Goal: Navigation & Orientation: Understand site structure

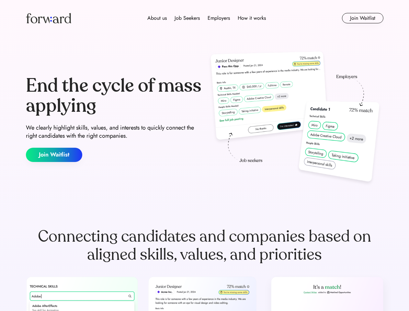
click at [204, 156] on div "End the cycle of mass applying We clearly highlight skills, values, and interes…" at bounding box center [205, 118] width 358 height 139
click at [205, 18] on div "About us Job Seekers Employers How it works" at bounding box center [206, 18] width 255 height 8
click at [49, 18] on img at bounding box center [48, 18] width 45 height 10
click at [207, 18] on div "About us Job Seekers Employers How it works" at bounding box center [206, 18] width 255 height 8
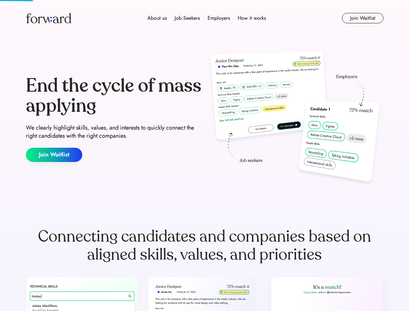
click at [157, 18] on div "About us" at bounding box center [156, 18] width 19 height 8
click at [187, 18] on div "Job Seekers" at bounding box center [187, 18] width 25 height 8
click at [219, 18] on div "Employers" at bounding box center [219, 18] width 22 height 8
click at [251, 18] on div "How it works" at bounding box center [252, 18] width 28 height 8
